Goal: Browse casually: Explore the website without a specific task or goal

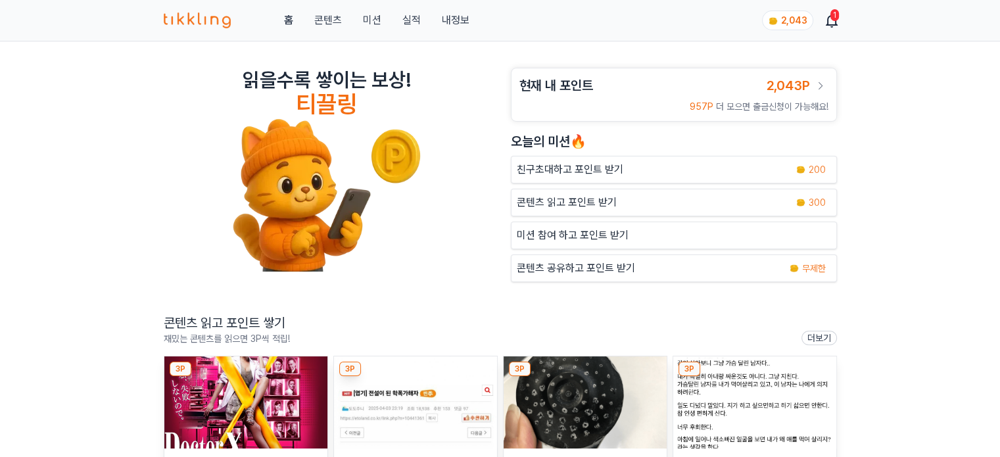
click at [226, 400] on img at bounding box center [245, 402] width 163 height 92
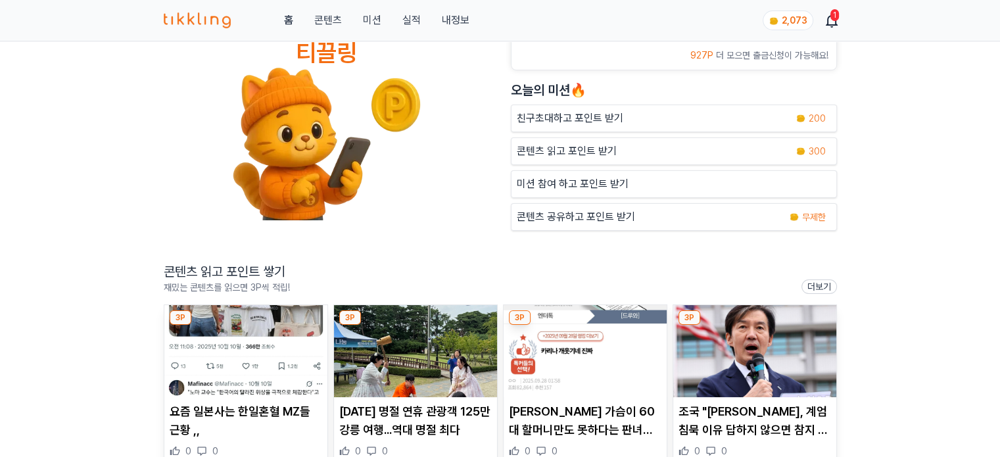
scroll to position [66, 0]
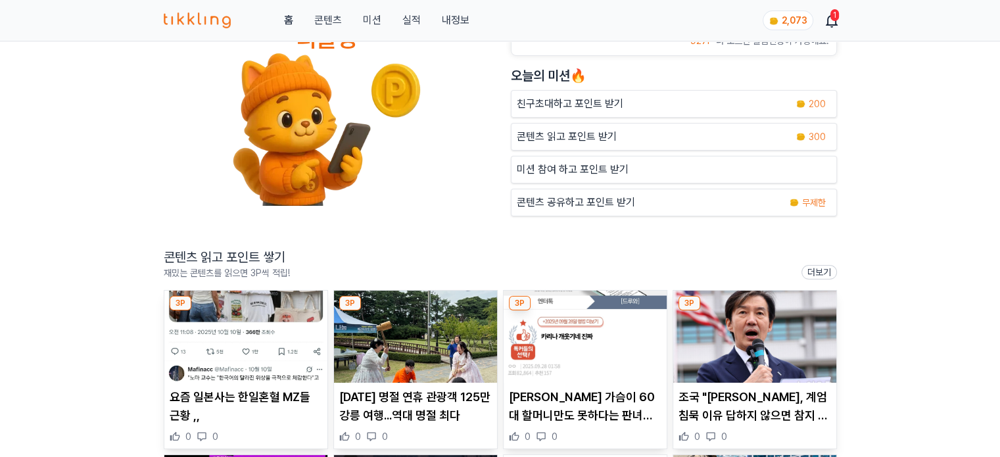
click at [268, 320] on img at bounding box center [245, 337] width 163 height 92
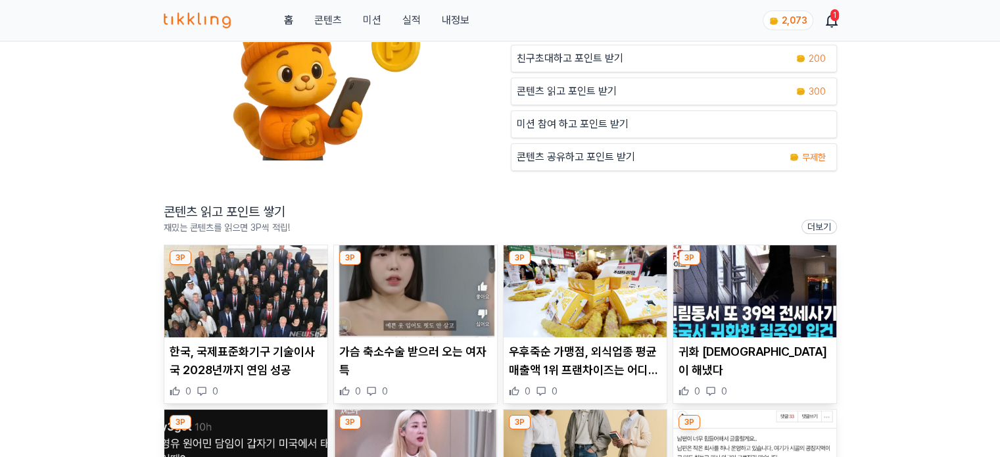
scroll to position [132, 0]
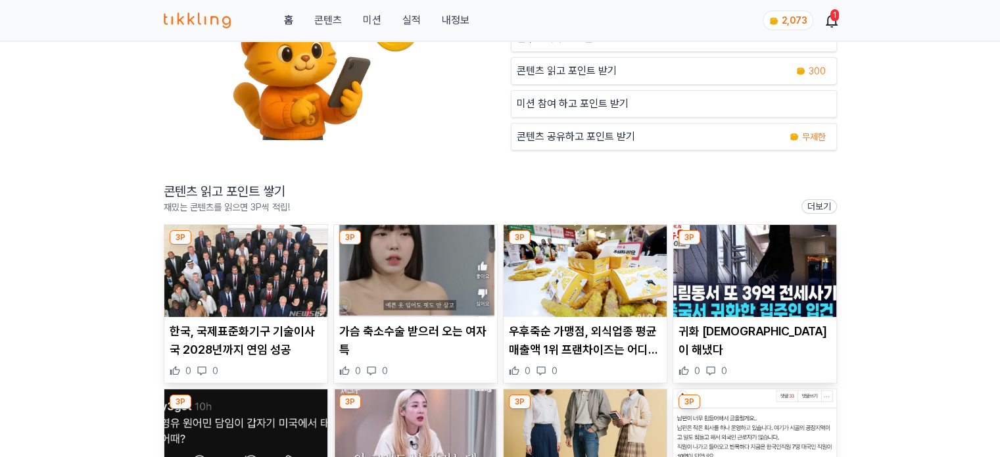
click at [266, 266] on img at bounding box center [245, 271] width 163 height 92
